Goal: Task Accomplishment & Management: Use online tool/utility

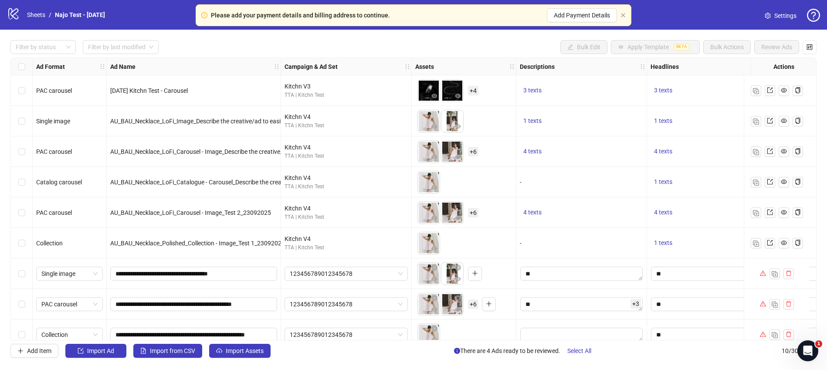
scroll to position [44, 0]
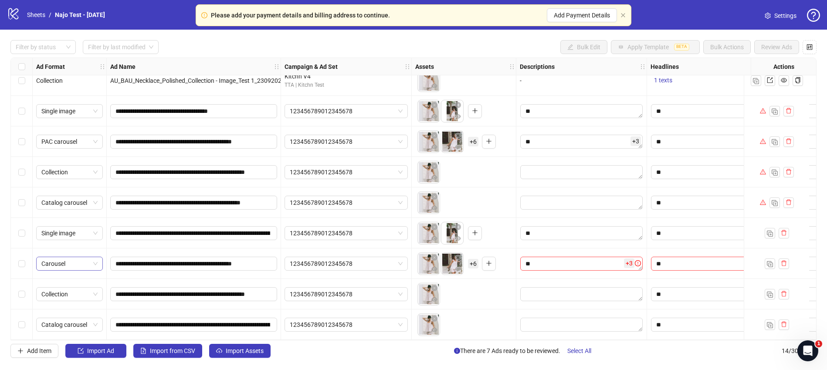
click at [96, 259] on span "Carousel" at bounding box center [69, 263] width 56 height 13
click at [62, 360] on div "PAC carousel" at bounding box center [69, 362] width 53 height 10
click at [23, 233] on label "Select row 11" at bounding box center [21, 233] width 7 height 10
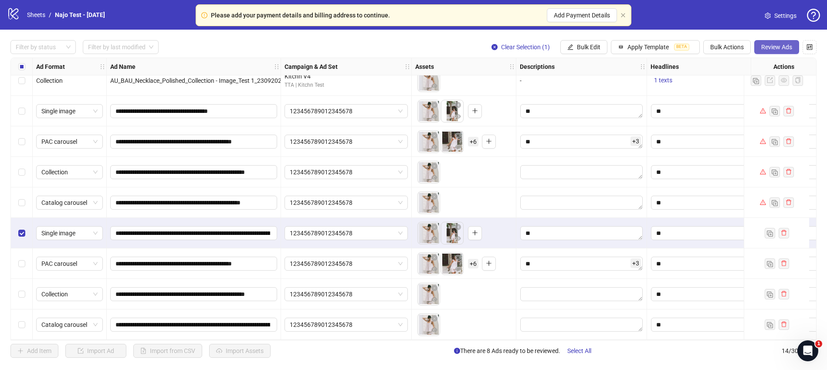
click at [763, 53] on button "Review Ads" at bounding box center [776, 47] width 45 height 14
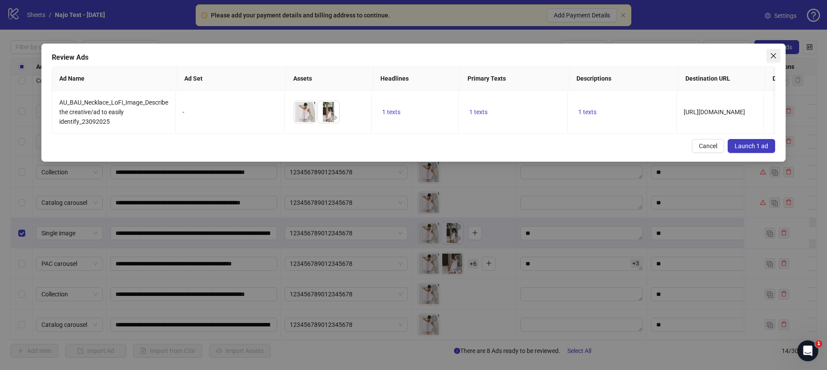
click at [774, 55] on icon "close" at bounding box center [773, 55] width 7 height 7
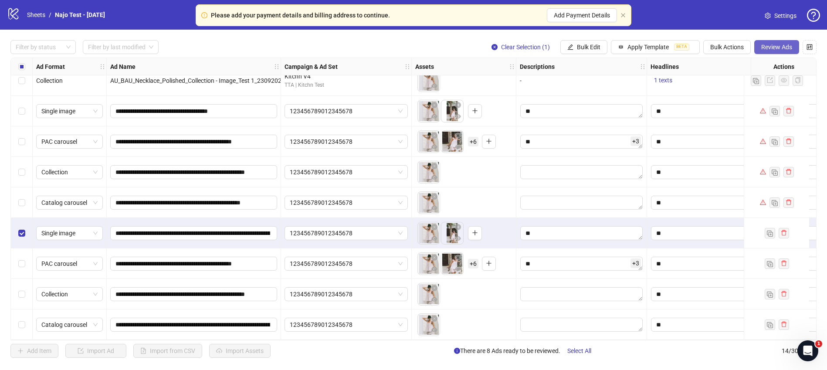
click at [768, 44] on span "Review Ads" at bounding box center [776, 47] width 31 height 7
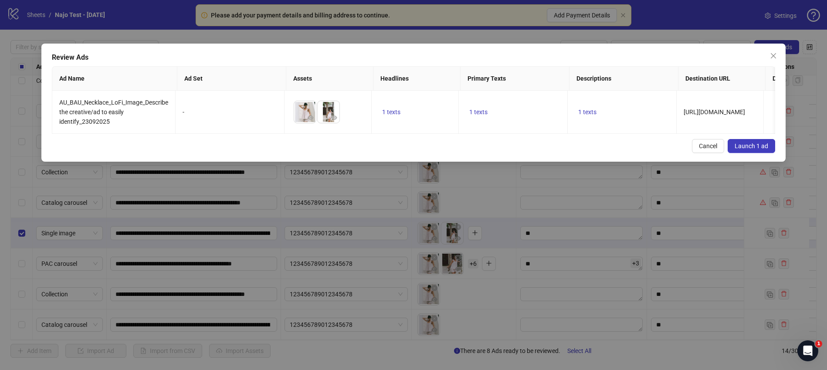
click at [745, 150] on span "Launch 1 ad" at bounding box center [752, 146] width 34 height 7
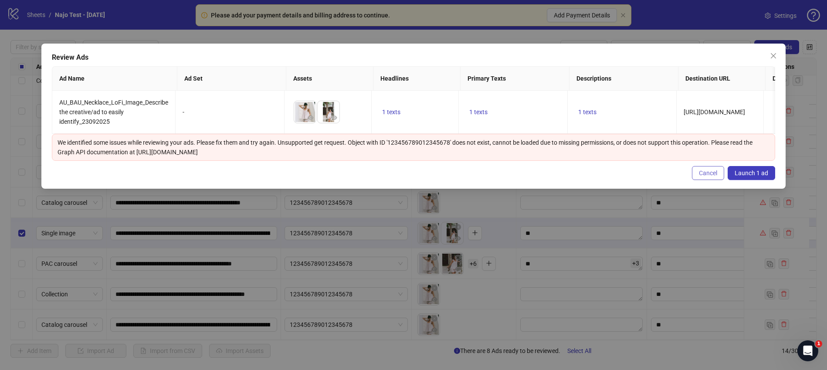
click at [704, 178] on button "Cancel" at bounding box center [708, 173] width 32 height 14
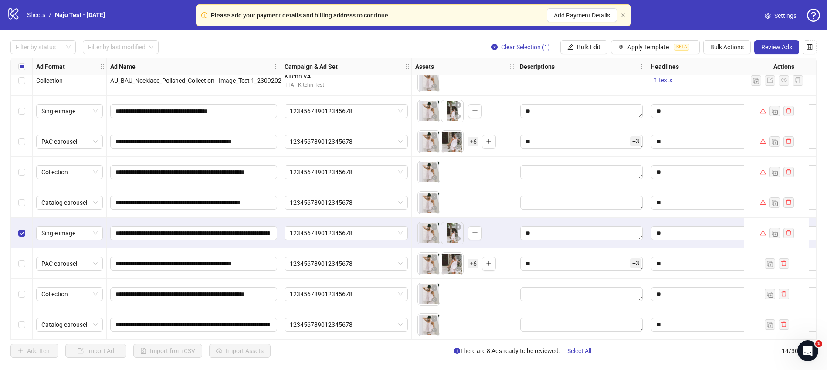
click at [21, 265] on div "Select row 12" at bounding box center [22, 263] width 22 height 31
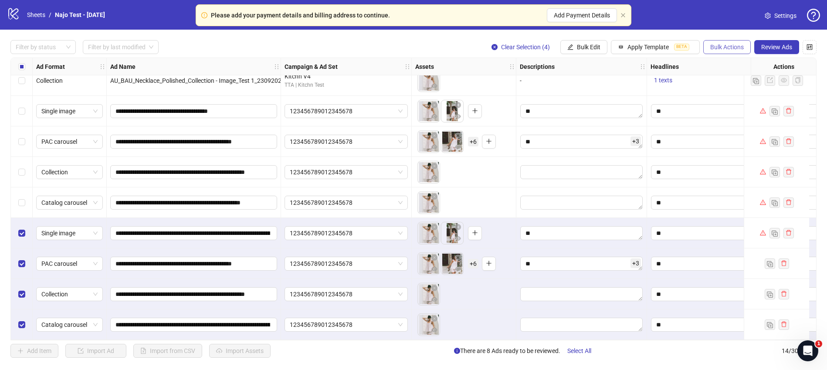
click at [722, 44] on span "Bulk Actions" at bounding box center [727, 47] width 34 height 7
click at [728, 62] on span "Delete" at bounding box center [740, 65] width 60 height 10
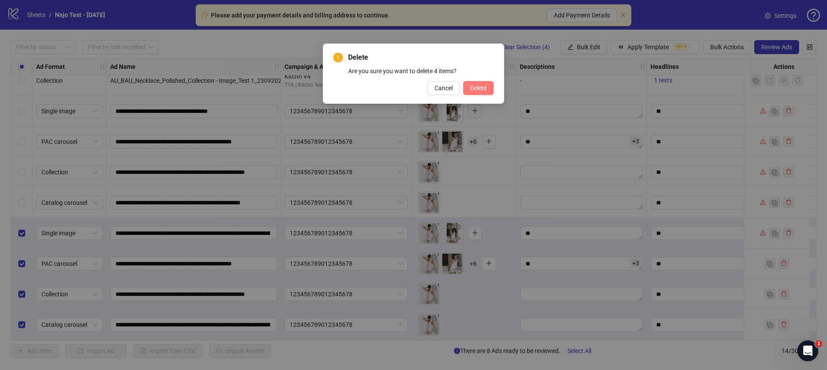
click at [482, 92] on button "Delete" at bounding box center [478, 88] width 31 height 14
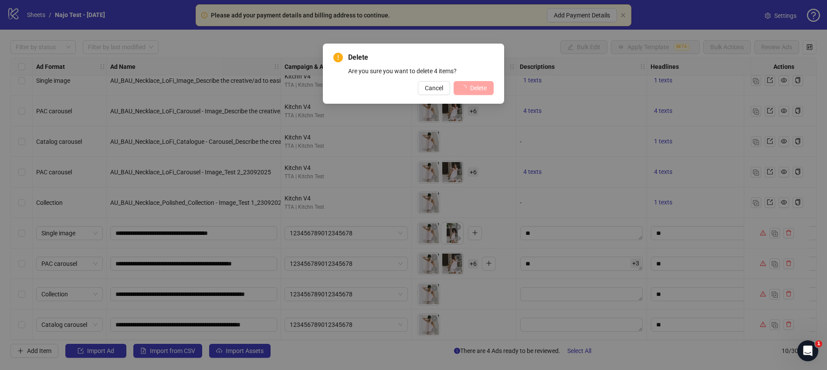
scroll to position [44, 0]
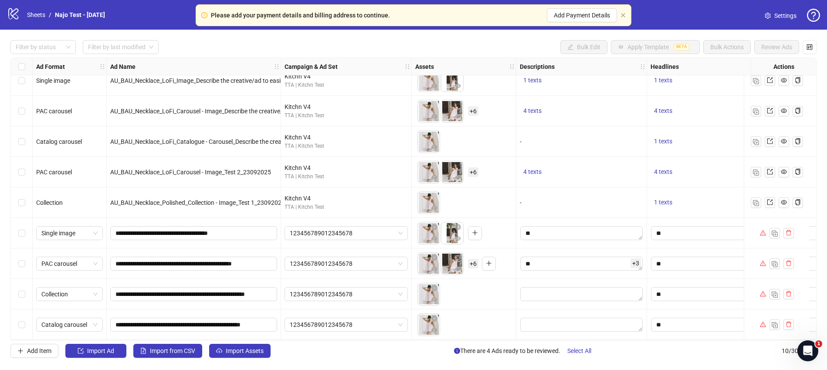
click at [626, 17] on div "Please add your payment details and billing address to continue. Add Payment De…" at bounding box center [414, 15] width 436 height 22
click at [623, 17] on icon "close" at bounding box center [623, 15] width 5 height 5
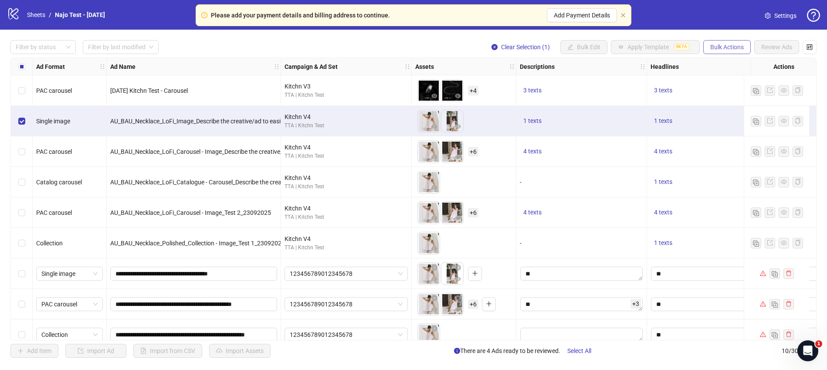
click at [725, 44] on span "Bulk Actions" at bounding box center [727, 47] width 34 height 7
click at [723, 92] on span "Duplicate with assets" at bounding box center [740, 93] width 60 height 10
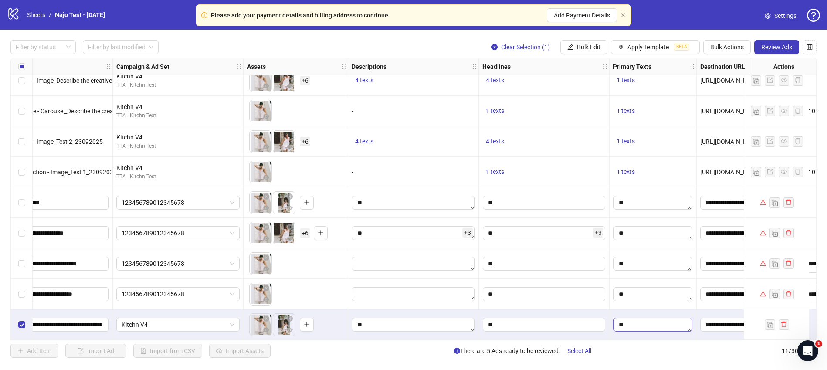
scroll to position [75, 0]
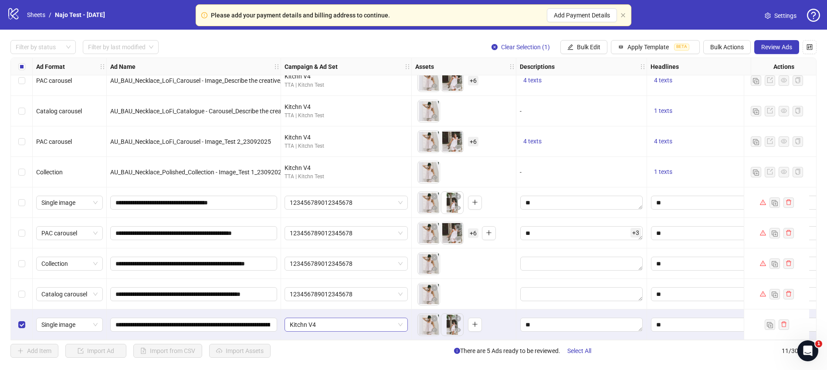
click at [346, 321] on span "Kitchn V4" at bounding box center [346, 324] width 113 height 13
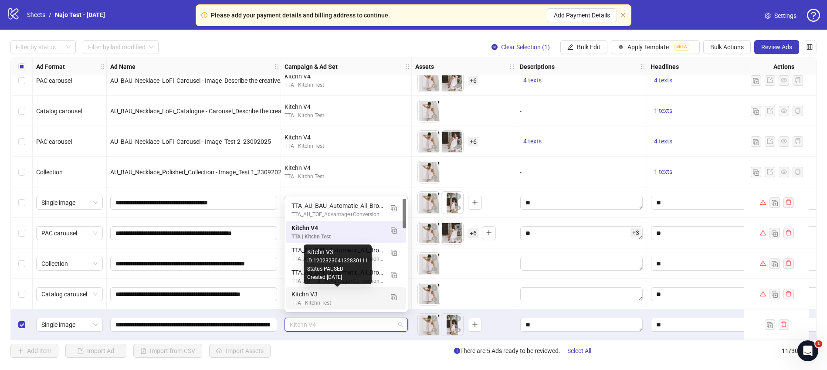
click at [336, 293] on div "Kitchn V3" at bounding box center [338, 294] width 92 height 10
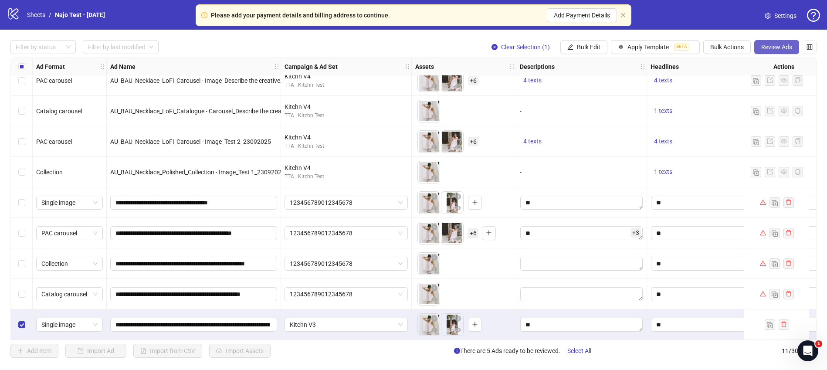
click at [769, 46] on span "Review Ads" at bounding box center [776, 47] width 31 height 7
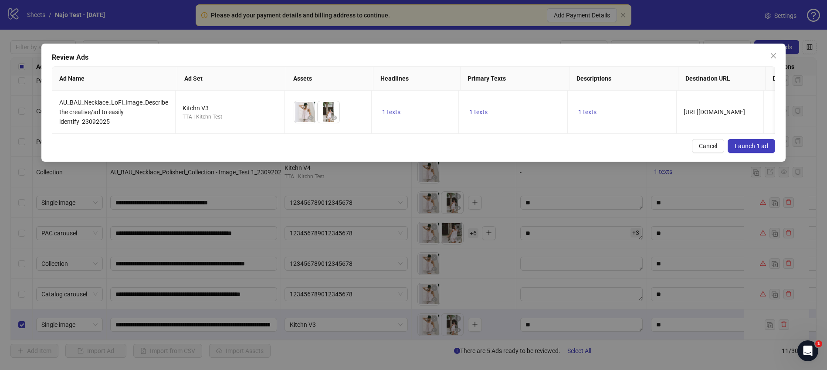
click at [742, 146] on span "Launch 1 ad" at bounding box center [752, 146] width 34 height 7
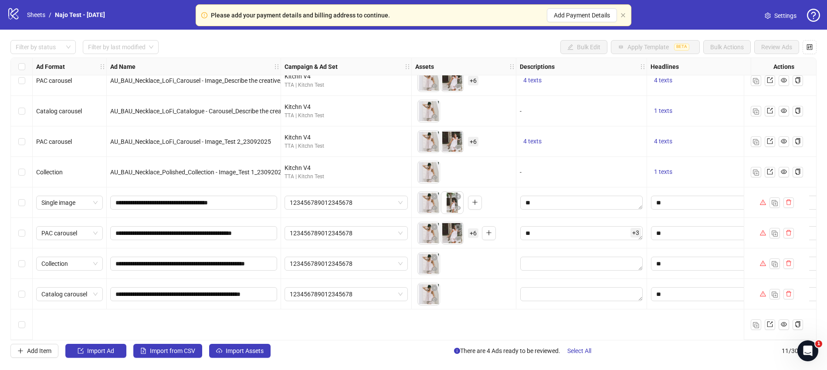
scroll to position [0, 0]
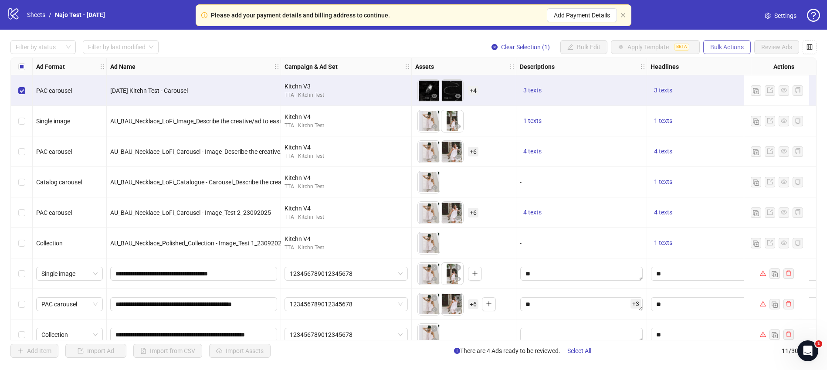
click at [728, 49] on span "Bulk Actions" at bounding box center [727, 47] width 34 height 7
click at [729, 92] on span "Duplicate with assets" at bounding box center [740, 93] width 60 height 10
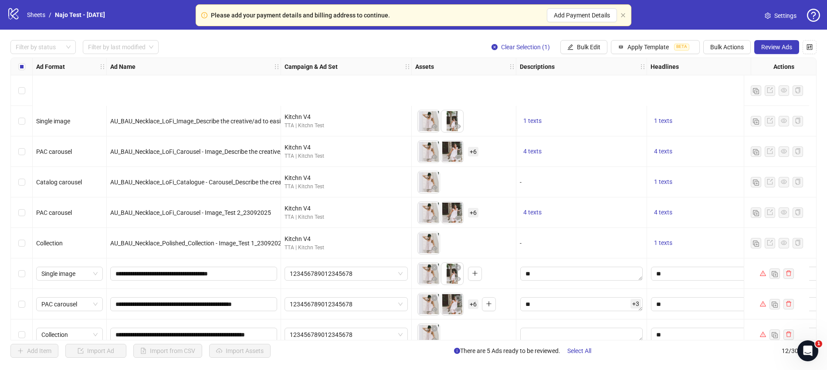
scroll to position [105, 0]
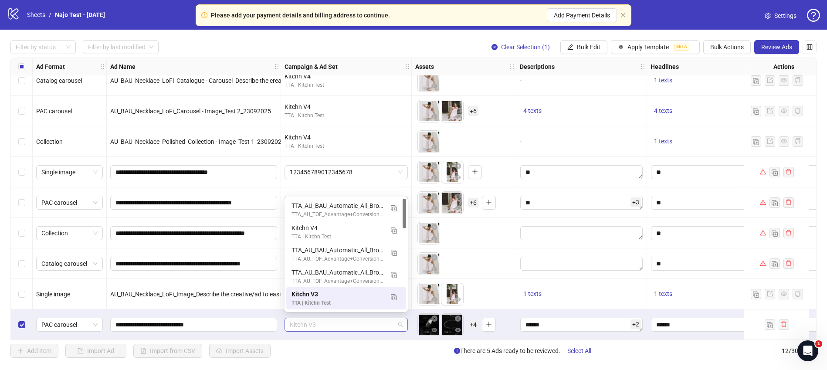
click at [331, 320] on span "Kitchn V3" at bounding box center [346, 324] width 113 height 13
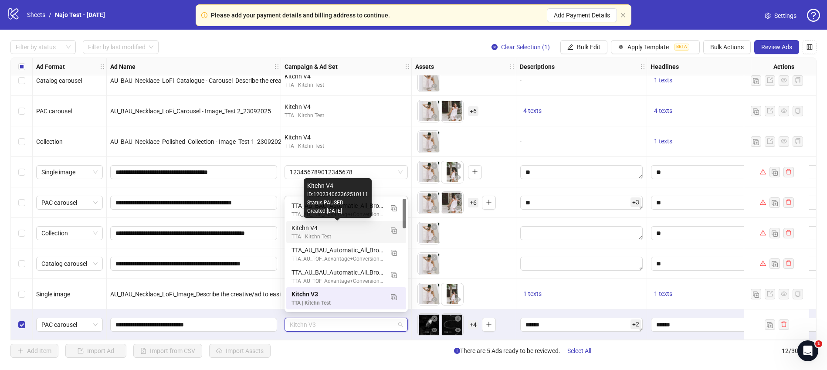
click at [326, 231] on div "Kitchn V4" at bounding box center [338, 228] width 92 height 10
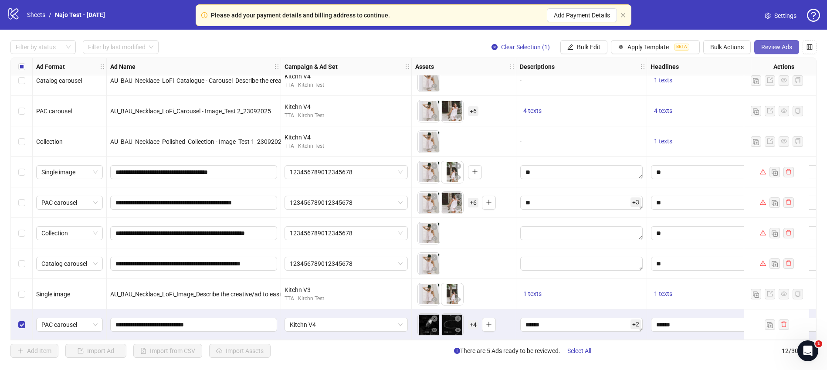
click at [772, 46] on span "Review Ads" at bounding box center [776, 47] width 31 height 7
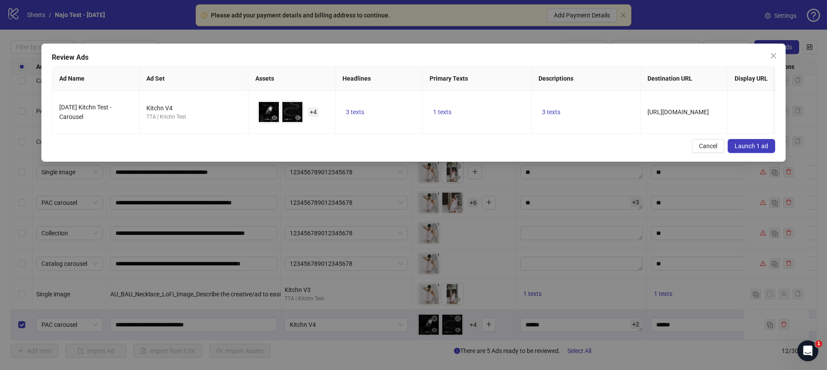
click at [742, 150] on span "Launch 1 ad" at bounding box center [752, 146] width 34 height 7
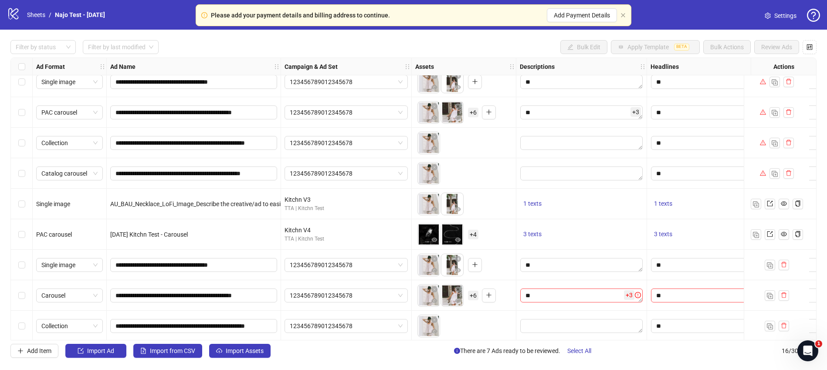
scroll to position [227, 0]
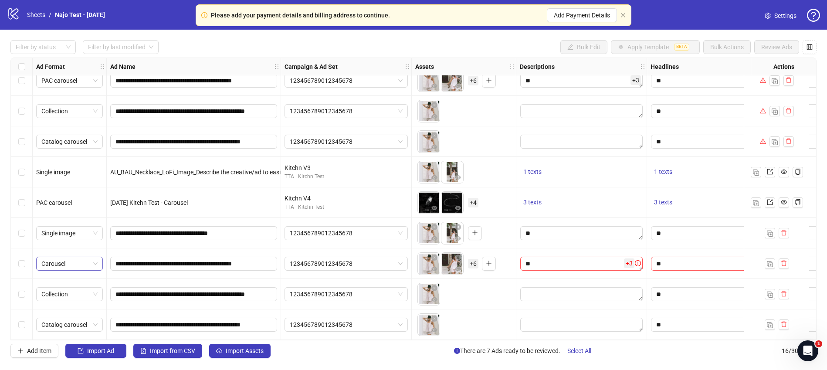
click at [78, 258] on span "Carousel" at bounding box center [69, 263] width 56 height 13
click at [64, 361] on div "PAC carousel" at bounding box center [69, 362] width 53 height 10
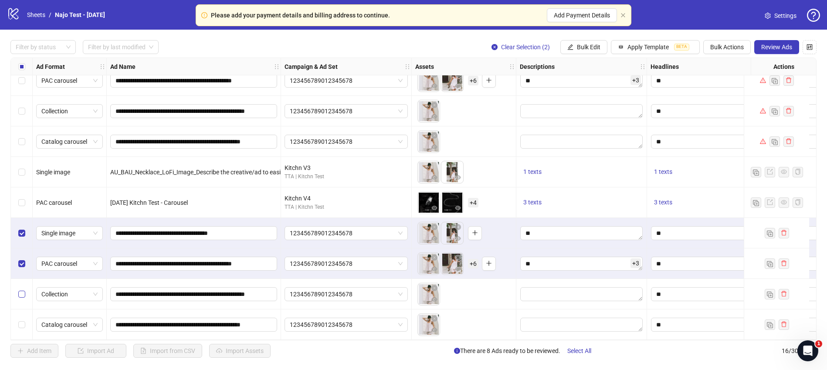
click at [21, 295] on label "Select row 15" at bounding box center [21, 294] width 7 height 10
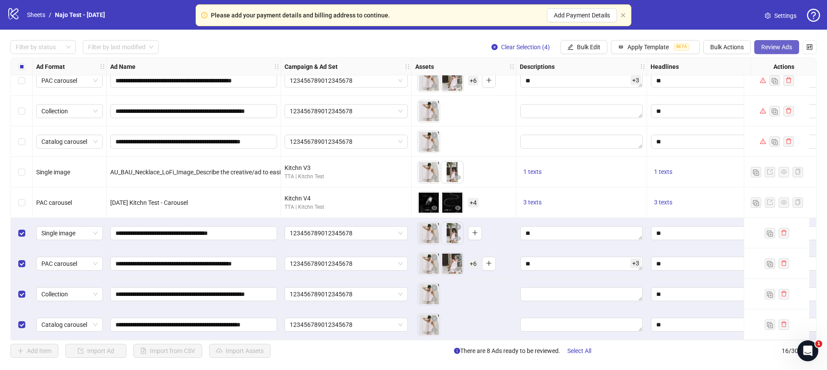
click at [771, 45] on span "Review Ads" at bounding box center [776, 47] width 31 height 7
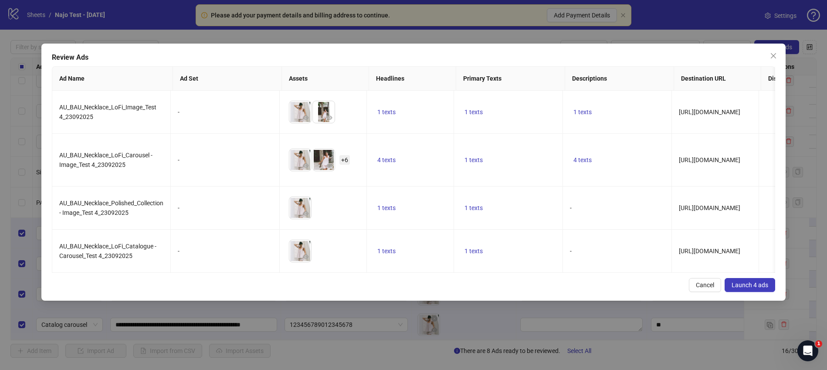
click at [744, 289] on span "Launch 4 ads" at bounding box center [750, 285] width 37 height 7
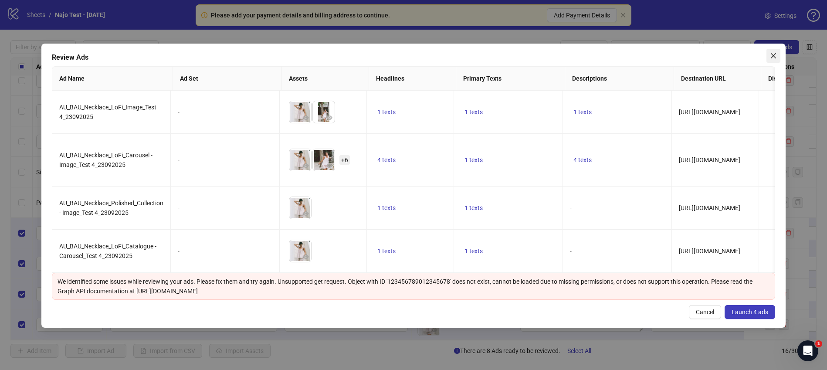
click at [771, 54] on icon "close" at bounding box center [773, 55] width 7 height 7
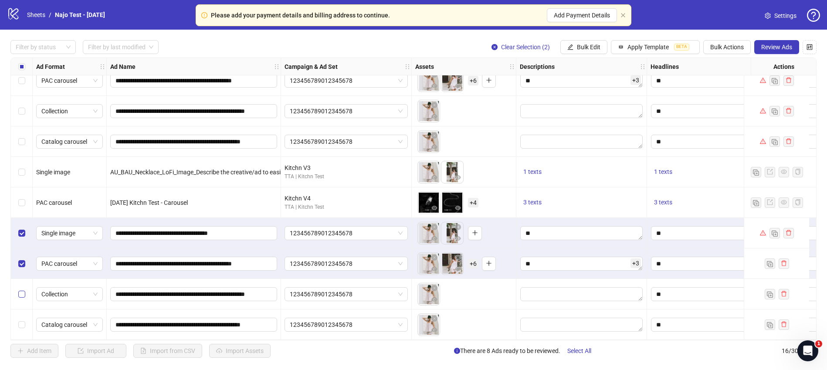
click at [20, 289] on label "Select row 15" at bounding box center [21, 294] width 7 height 10
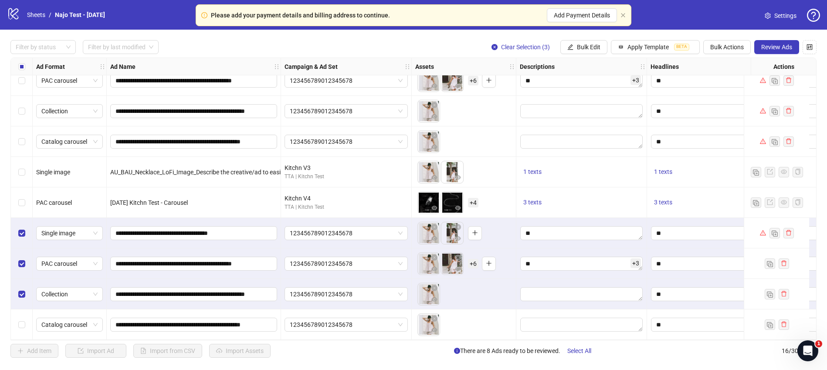
click at [25, 320] on div "Select row 16" at bounding box center [22, 324] width 22 height 31
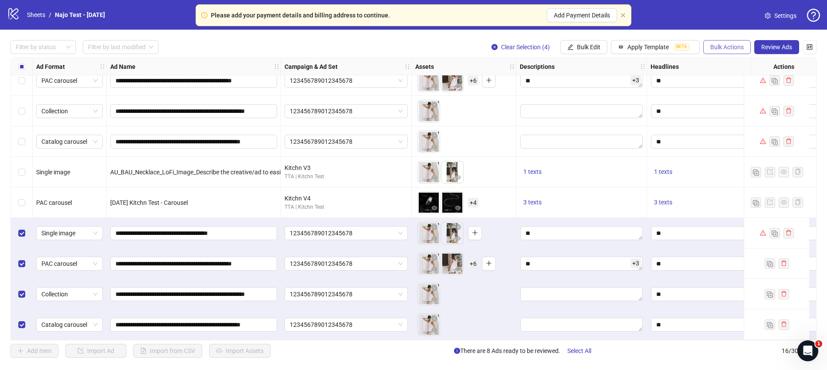
click at [724, 40] on button "Bulk Actions" at bounding box center [727, 47] width 48 height 14
click at [729, 66] on span "Delete" at bounding box center [740, 65] width 60 height 10
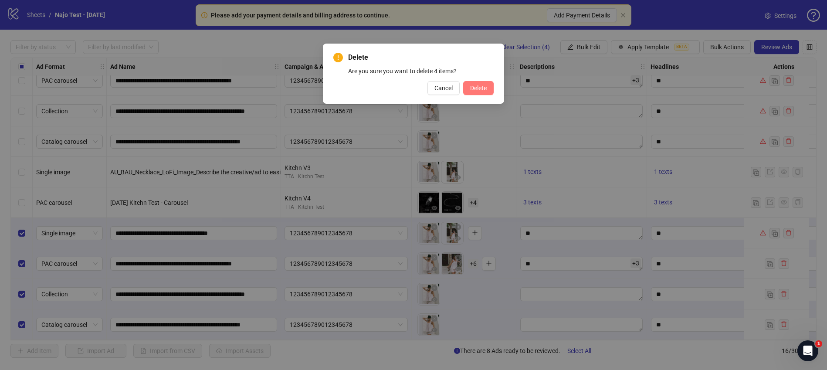
click at [486, 89] on span "Delete" at bounding box center [478, 88] width 17 height 7
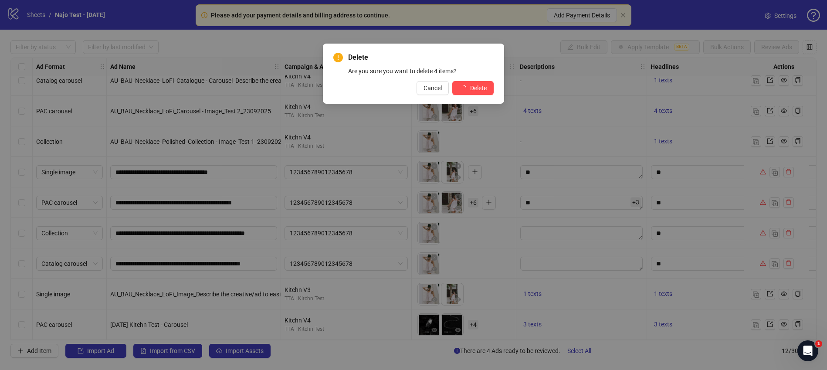
scroll to position [105, 0]
